Goal: Task Accomplishment & Management: Manage account settings

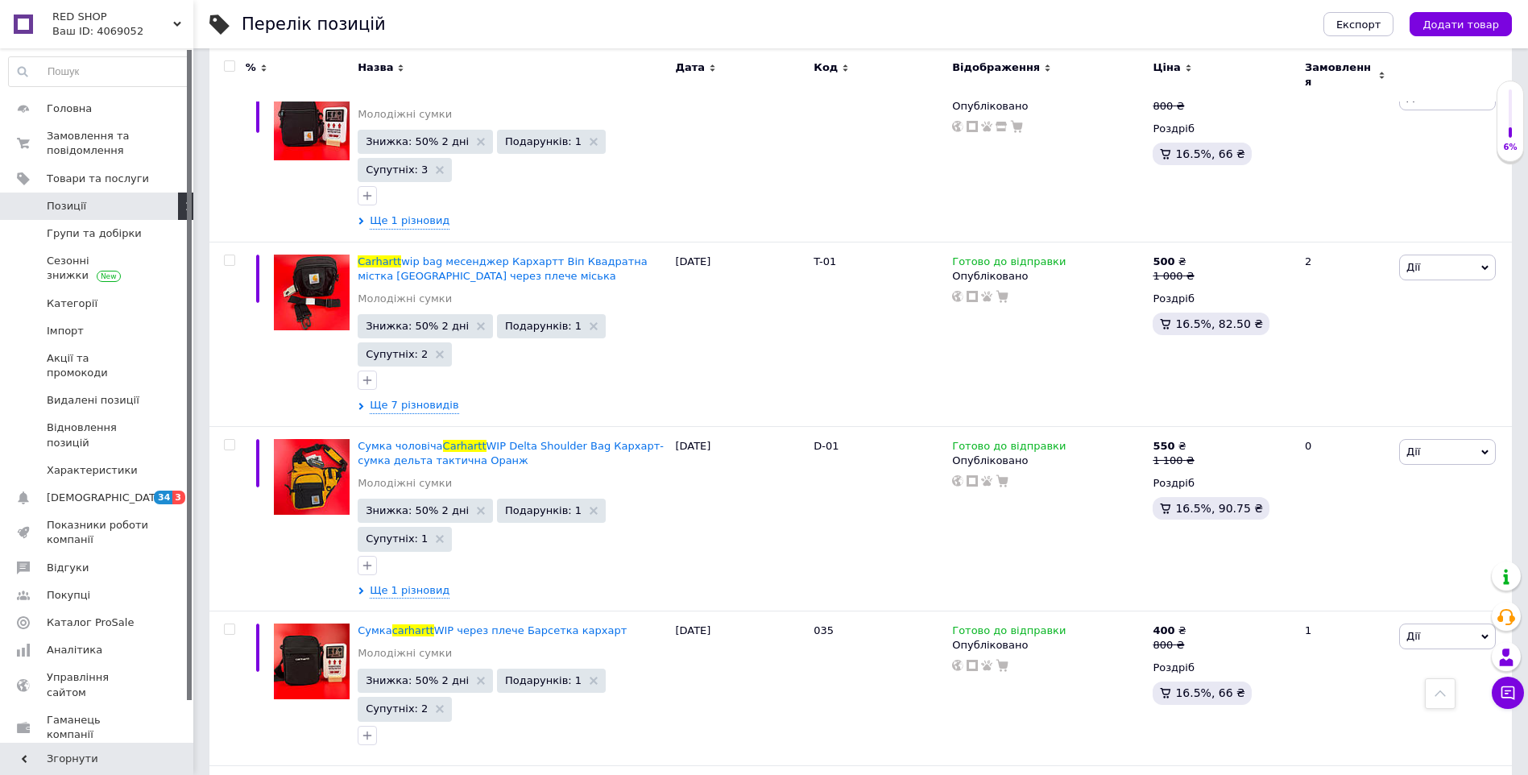
click at [91, 136] on span "Замовлення та повідомлення" at bounding box center [98, 143] width 102 height 29
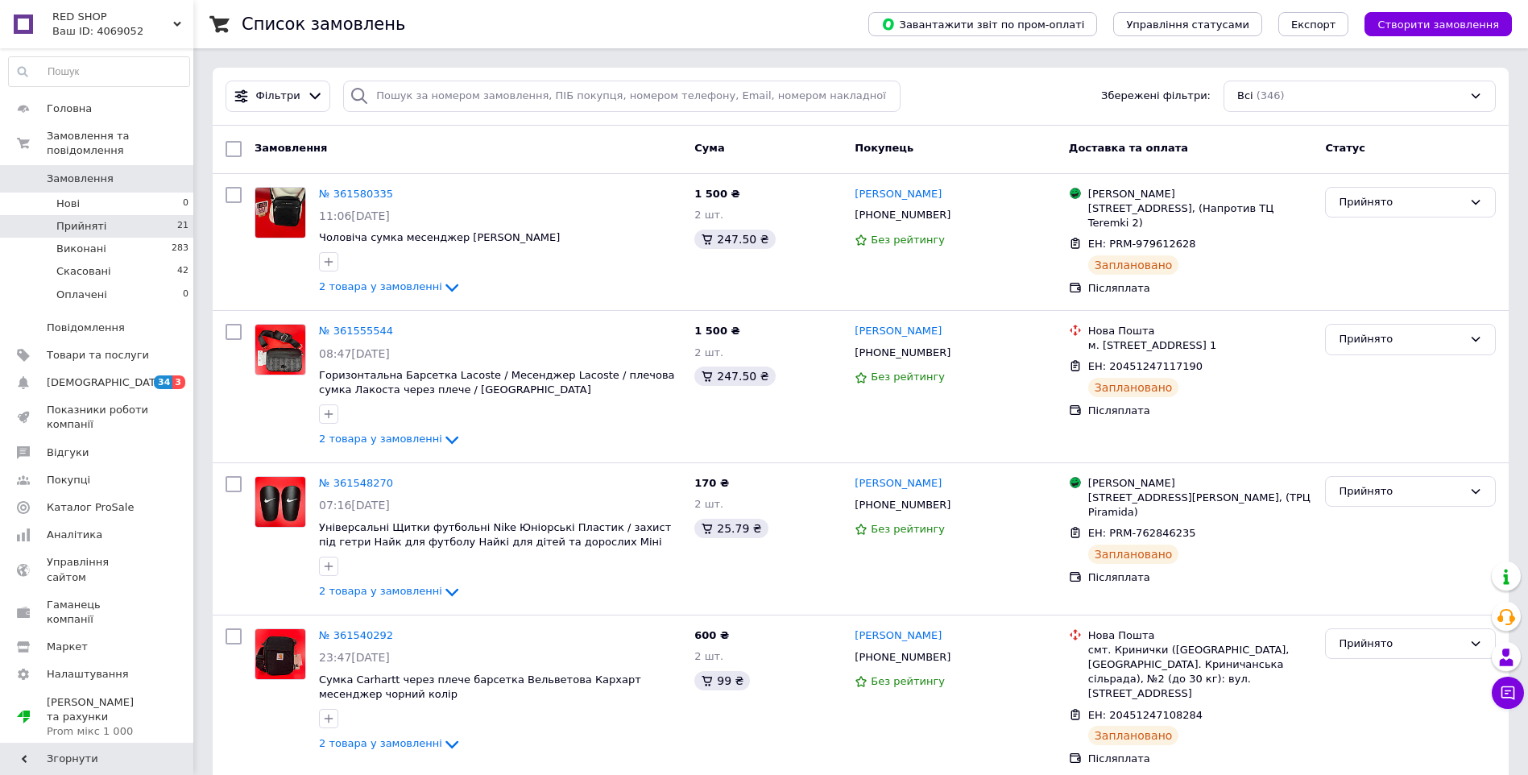
click at [84, 219] on span "Прийняті" at bounding box center [81, 226] width 50 height 14
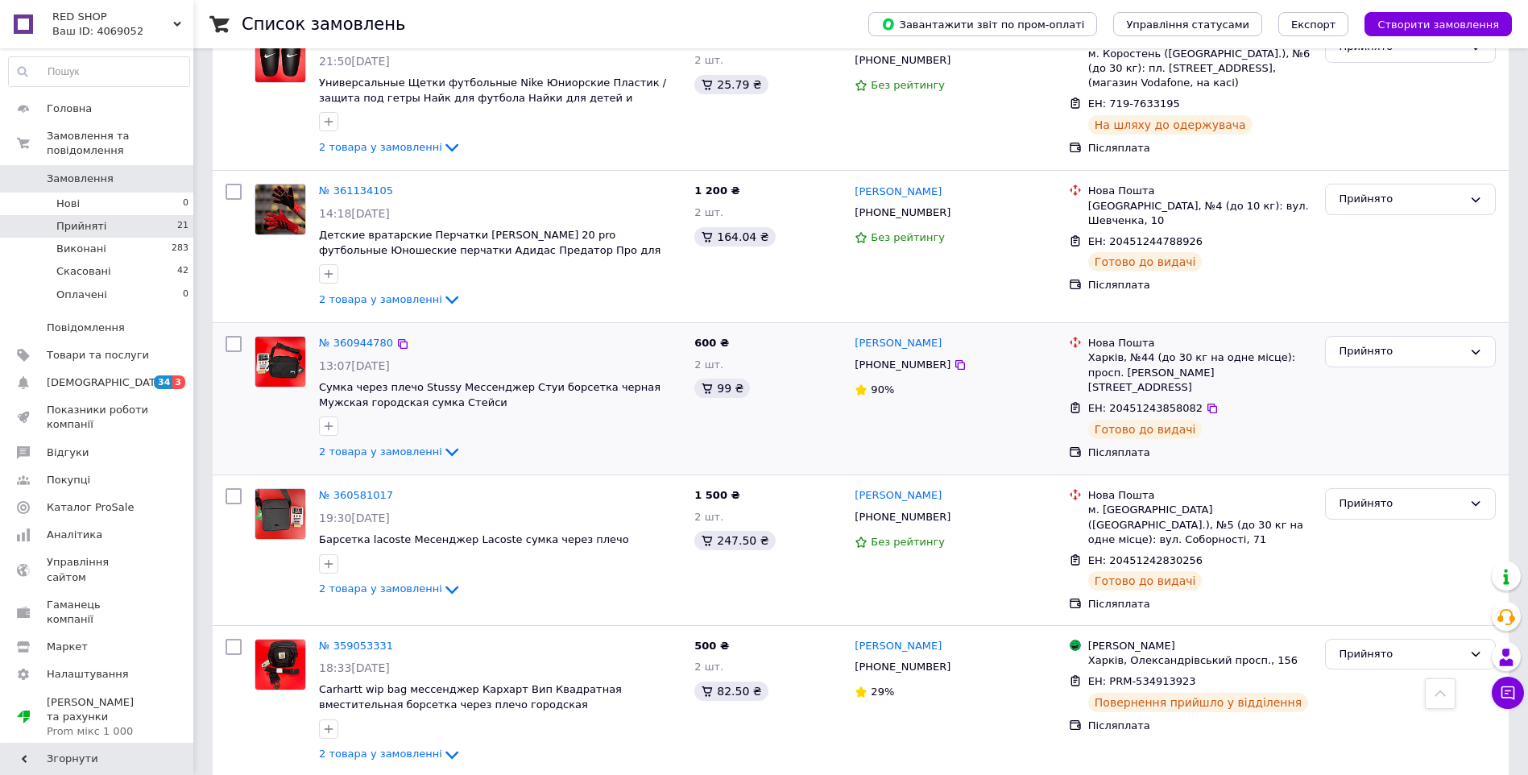
scroll to position [2608, 0]
